Goal: Information Seeking & Learning: Learn about a topic

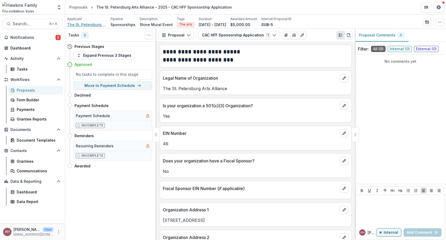
click at [79, 24] on span "The St. Petersburg Arts Alliance" at bounding box center [86, 24] width 39 height 5
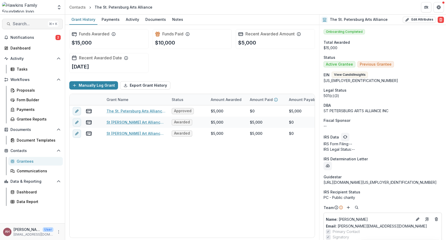
click at [28, 23] on span "Search..." at bounding box center [29, 23] width 33 height 5
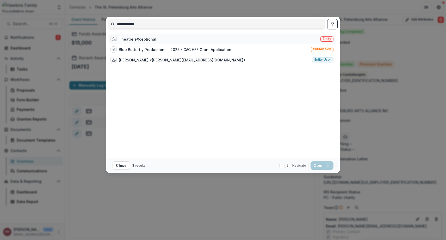
type input "**********"
click at [126, 37] on div "Theatre eXceptional" at bounding box center [137, 38] width 37 height 5
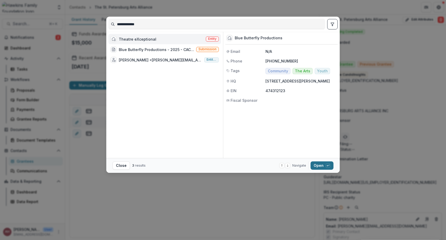
click at [320, 165] on button "Open with enter key" at bounding box center [321, 165] width 23 height 8
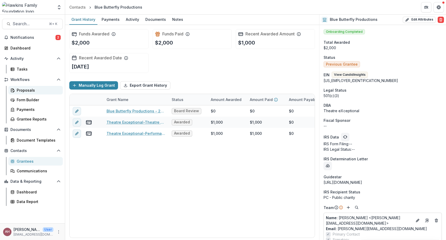
click at [28, 89] on div "Proposals" at bounding box center [38, 89] width 42 height 5
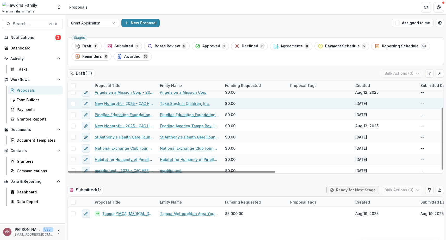
scroll to position [41, 0]
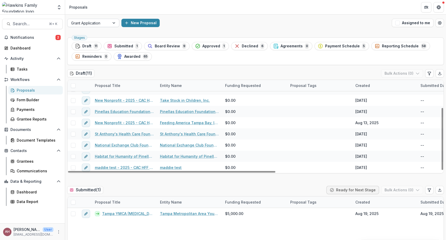
click at [113, 23] on div at bounding box center [114, 23] width 9 height 8
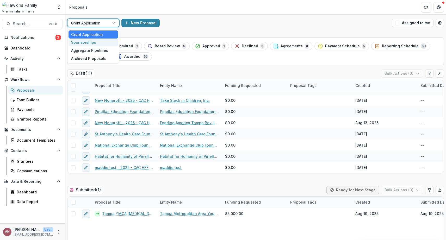
click at [86, 42] on div "Sponsorships" at bounding box center [92, 43] width 49 height 8
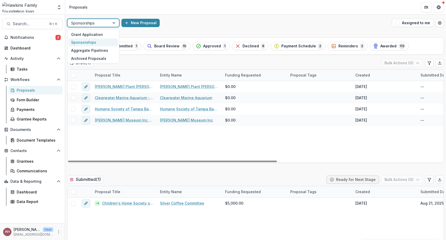
click at [116, 22] on div at bounding box center [114, 23] width 9 height 8
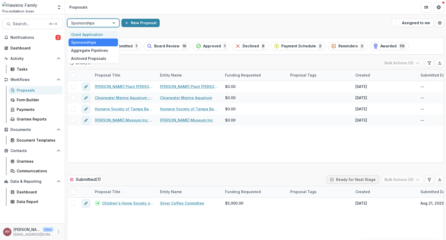
click at [94, 36] on div "Grant Application" at bounding box center [92, 34] width 49 height 8
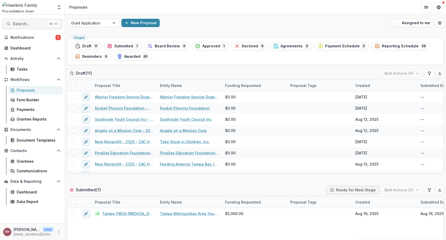
click at [29, 24] on span "Search..." at bounding box center [29, 23] width 33 height 5
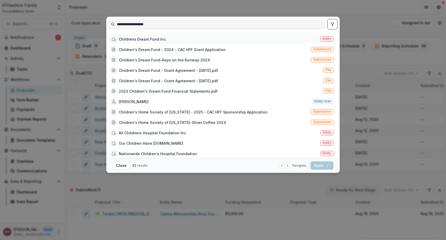
type input "**********"
click at [130, 40] on div "Childrens Dream Fund Inc" at bounding box center [142, 38] width 47 height 5
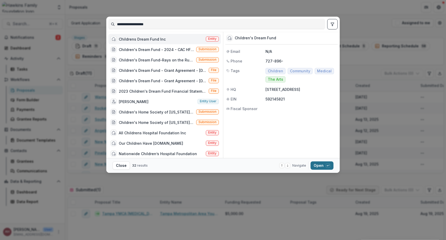
click at [318, 165] on button "Open with enter key" at bounding box center [321, 165] width 23 height 8
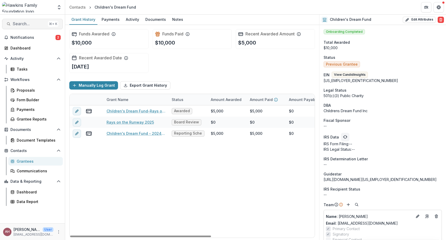
click at [21, 25] on span "Search..." at bounding box center [29, 23] width 33 height 5
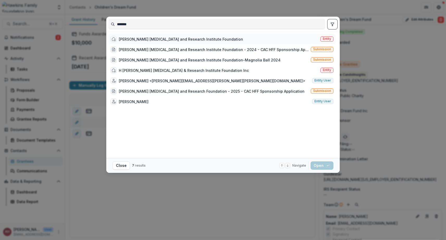
type input "*******"
click at [214, 38] on div "[PERSON_NAME] [MEDICAL_DATA] and Research Institute Foundation" at bounding box center [181, 38] width 124 height 5
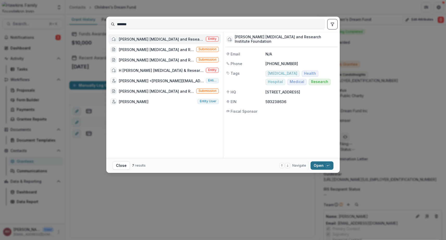
click at [319, 163] on button "Open with enter key" at bounding box center [321, 165] width 23 height 8
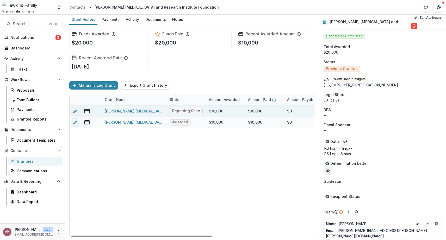
scroll to position [0, 1]
click at [142, 111] on link "[PERSON_NAME] [MEDICAL_DATA] and Research Institute Foundation - 2024 - CAC HFF…" at bounding box center [135, 110] width 59 height 5
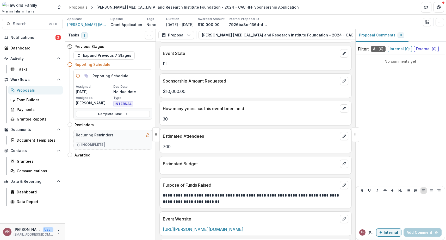
scroll to position [651, 0]
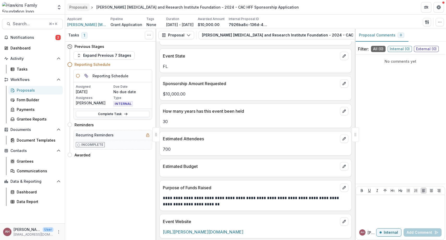
click at [77, 6] on div "Proposals" at bounding box center [78, 6] width 18 height 5
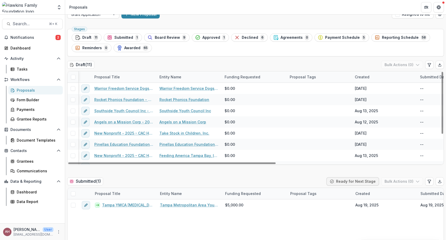
scroll to position [0, 0]
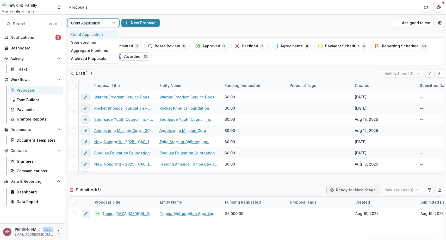
click at [114, 21] on div at bounding box center [114, 23] width 9 height 8
click at [97, 45] on div "Sponsorships" at bounding box center [92, 43] width 49 height 8
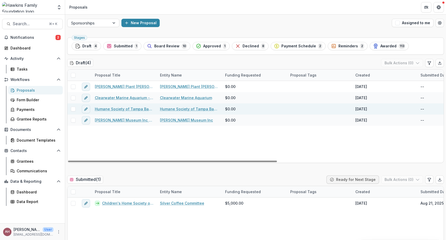
click at [117, 109] on link "Humane Society of Tampa Bay, Inc. - 2025 - CAC HFF Sponsorship Application" at bounding box center [124, 108] width 59 height 5
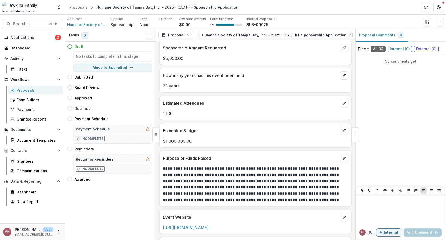
scroll to position [758, 0]
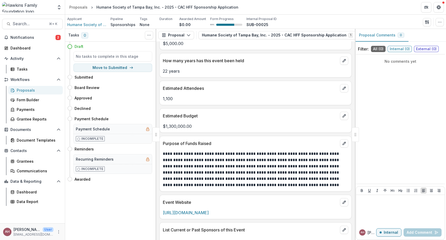
click at [201, 194] on div "**********" at bounding box center [255, 140] width 198 height 199
click at [28, 24] on span "Search..." at bounding box center [29, 23] width 33 height 5
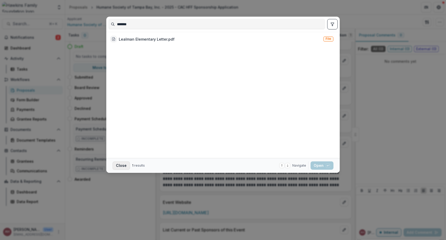
type input "*******"
click at [122, 167] on button "Close" at bounding box center [120, 165] width 17 height 8
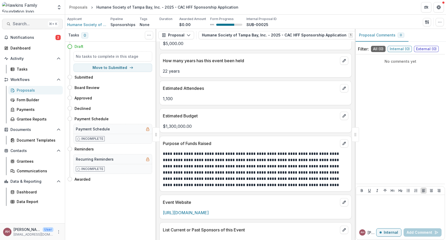
click at [20, 24] on span "Search..." at bounding box center [29, 23] width 33 height 5
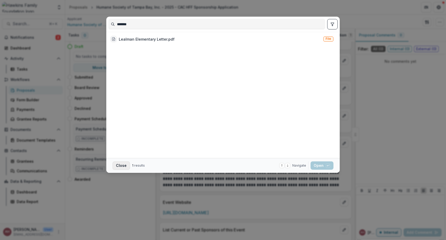
click at [120, 166] on button "Close" at bounding box center [120, 165] width 17 height 8
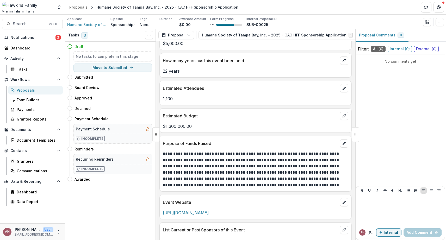
click at [123, 211] on div "Tasks 0 Show Cancelled Tasks Expand Previous 0 Stages Draft No tasks to complet…" at bounding box center [110, 134] width 91 height 211
click at [34, 21] on button "Search... ⌘ + K" at bounding box center [32, 24] width 61 height 10
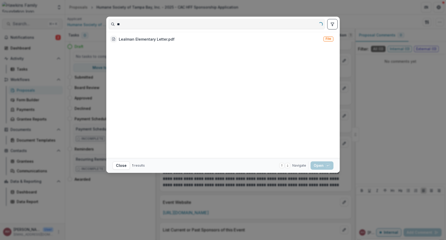
type input "*"
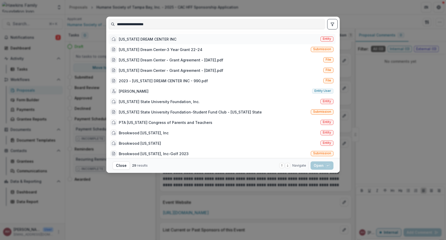
type input "**********"
click at [146, 38] on div "[US_STATE] DREAM CENTER INC" at bounding box center [148, 38] width 58 height 5
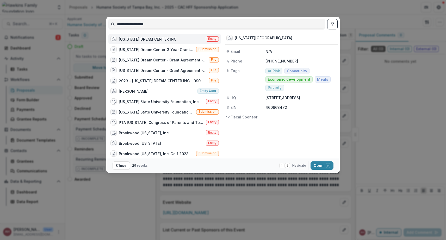
click at [144, 40] on div "[US_STATE] DREAM CENTER INC" at bounding box center [148, 38] width 58 height 5
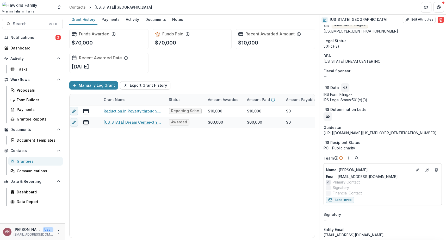
scroll to position [0, 0]
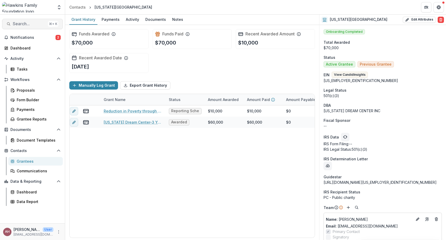
click at [17, 24] on span "Search..." at bounding box center [29, 23] width 33 height 5
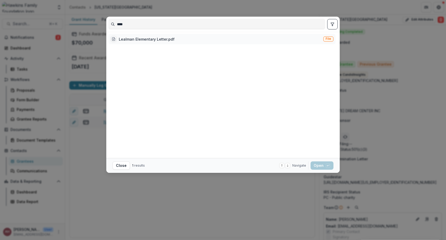
type input "****"
click at [144, 42] on div "Lealman Elementary Letter.pdf" at bounding box center [142, 39] width 64 height 6
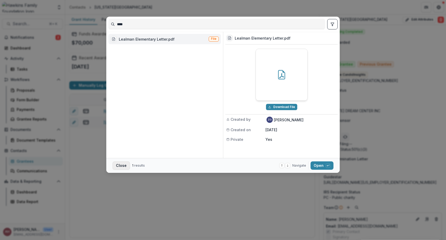
click at [123, 164] on button "Close" at bounding box center [120, 165] width 17 height 8
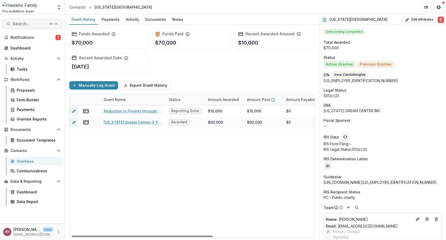
click at [16, 25] on span "Search..." at bounding box center [29, 23] width 33 height 5
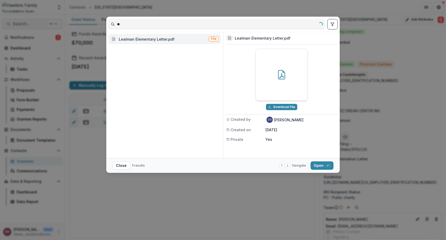
type input "*"
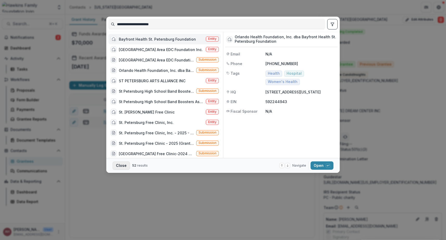
type input "**********"
click at [121, 170] on button "Close" at bounding box center [120, 165] width 17 height 8
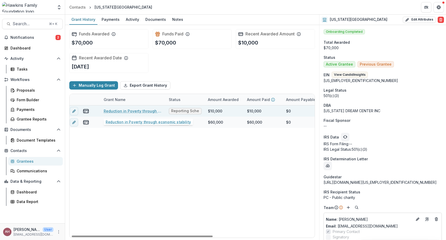
click at [118, 113] on link "Reduction in Poverty through economic stability" at bounding box center [133, 110] width 59 height 5
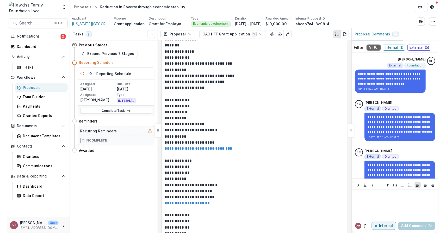
scroll to position [1039, 0]
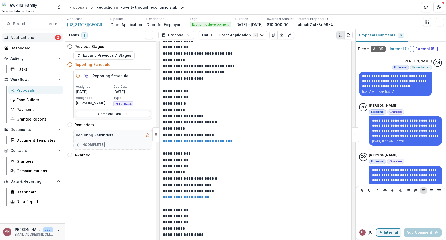
click at [36, 41] on button "Notifications 2" at bounding box center [32, 37] width 61 height 8
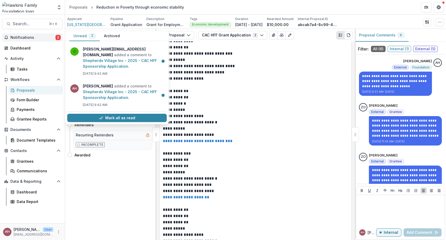
click at [119, 174] on div "Tasks 1 Show Cancelled Tasks Previous Stages Expand Previous 7 Stages Reporting…" at bounding box center [110, 134] width 91 height 211
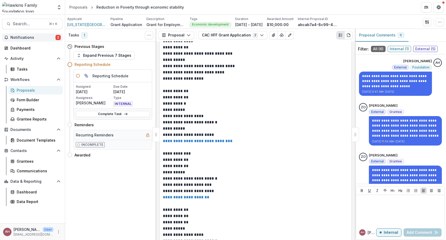
click at [30, 37] on span "Notifications" at bounding box center [32, 37] width 45 height 4
click at [99, 176] on div "Tasks 1 Show Cancelled Tasks Previous Stages Expand Previous 7 Stages Reporting…" at bounding box center [110, 134] width 91 height 211
